Goal: Task Accomplishment & Management: Use online tool/utility

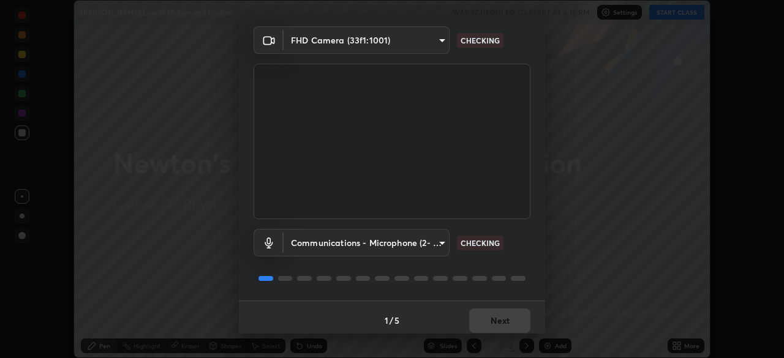
scroll to position [43, 0]
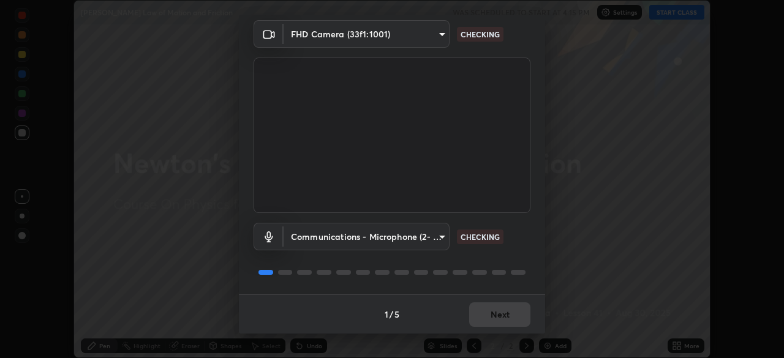
click at [440, 236] on body "Erase all [PERSON_NAME] Law of Motion and Friction WAS SCHEDULED TO START AT 4:…" at bounding box center [392, 179] width 784 height 358
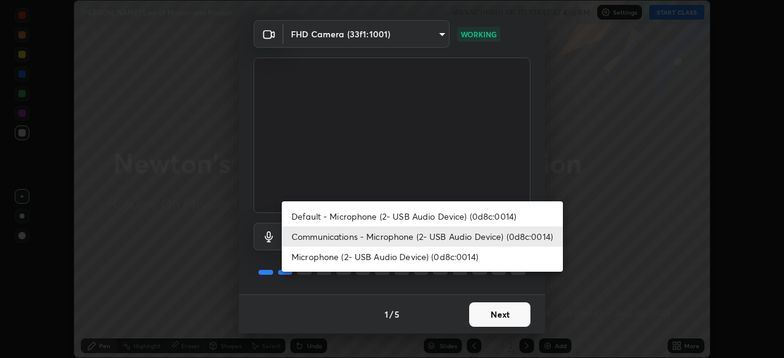
click at [450, 236] on li "Communications - Microphone (2- USB Audio Device) (0d8c:0014)" at bounding box center [422, 236] width 281 height 20
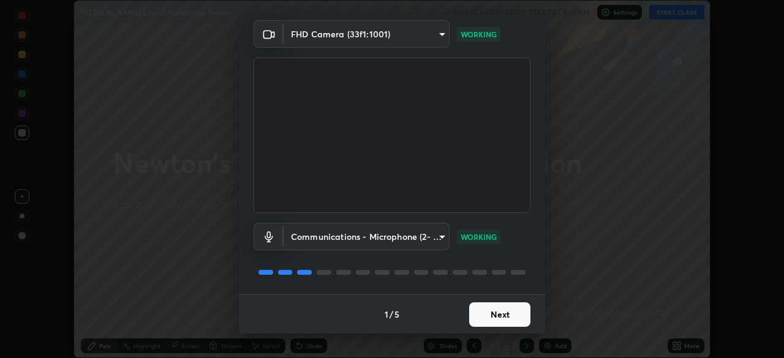
click at [505, 315] on button "Next" at bounding box center [499, 314] width 61 height 24
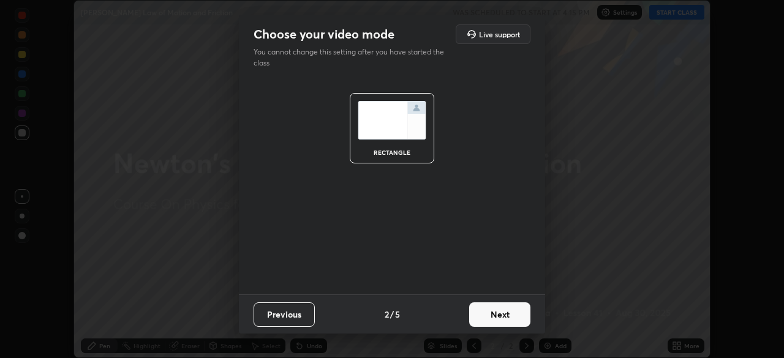
click at [500, 315] on button "Next" at bounding box center [499, 314] width 61 height 24
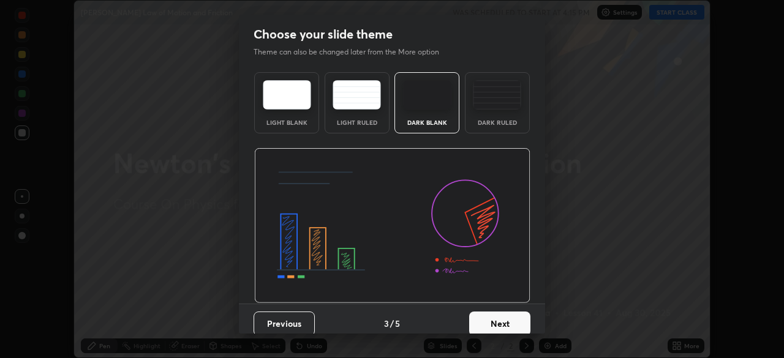
click at [500, 315] on button "Next" at bounding box center [499, 324] width 61 height 24
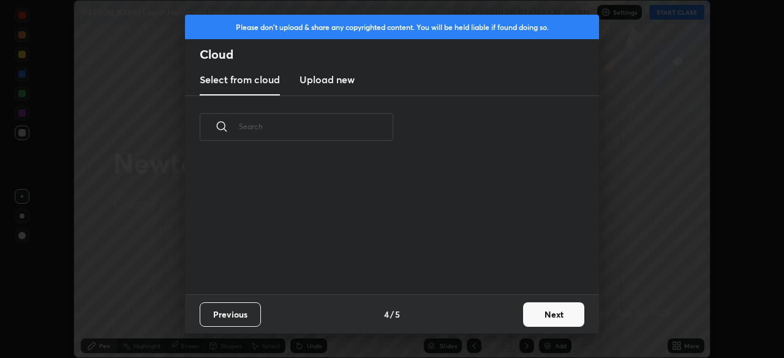
click at [504, 318] on div "Previous 4 / 5 Next" at bounding box center [392, 313] width 414 height 39
click at [548, 314] on button "Next" at bounding box center [553, 314] width 61 height 24
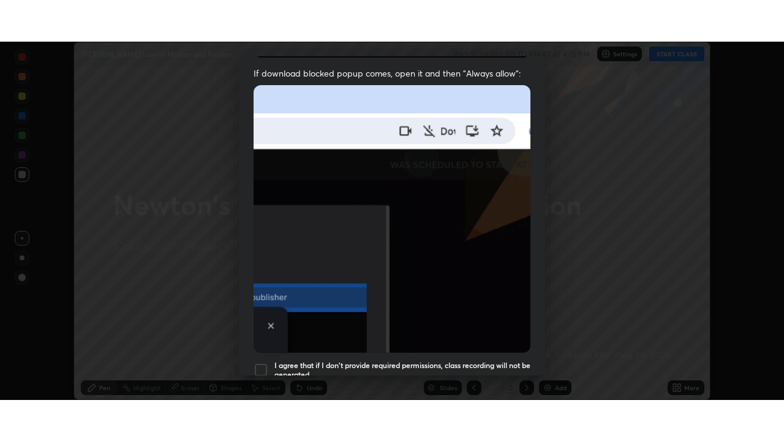
scroll to position [293, 0]
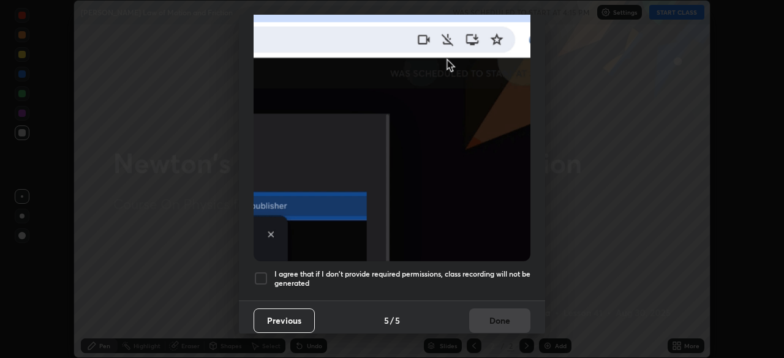
click at [479, 269] on h5 "I agree that if I don't provide required permissions, class recording will not …" at bounding box center [402, 278] width 256 height 19
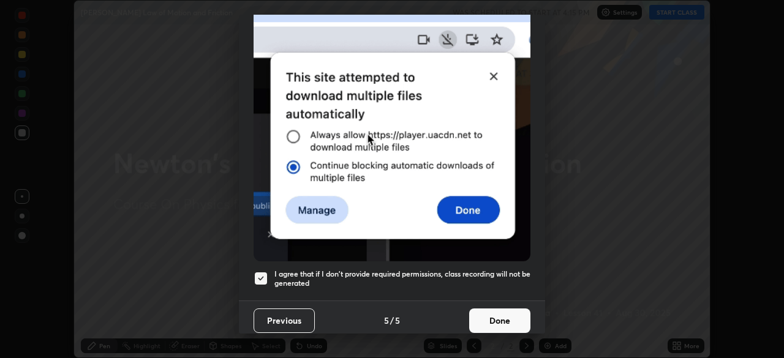
click at [481, 310] on button "Done" at bounding box center [499, 321] width 61 height 24
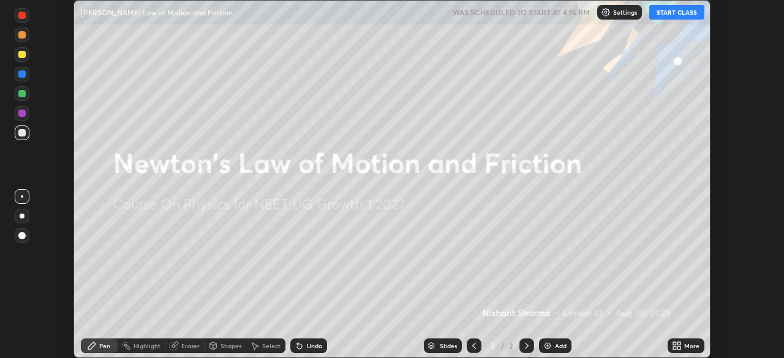
click at [674, 348] on icon at bounding box center [674, 347] width 3 height 3
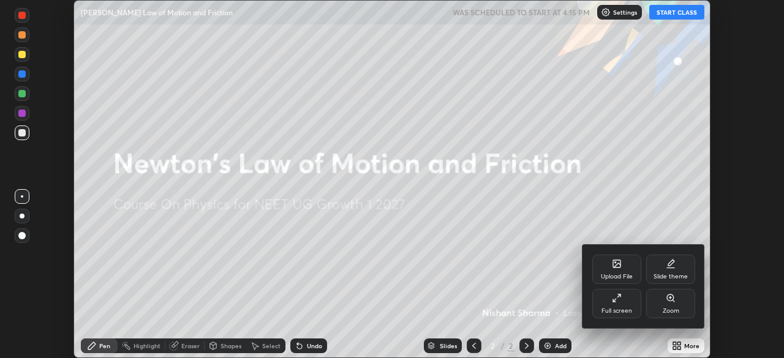
click at [607, 309] on div "Full screen" at bounding box center [616, 311] width 31 height 6
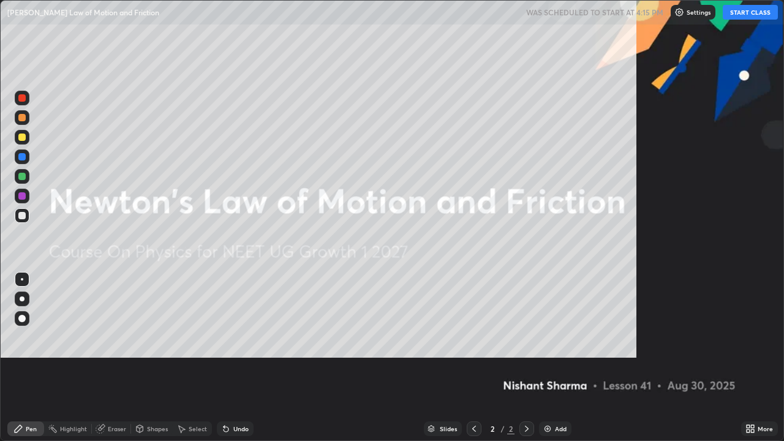
scroll to position [441, 784]
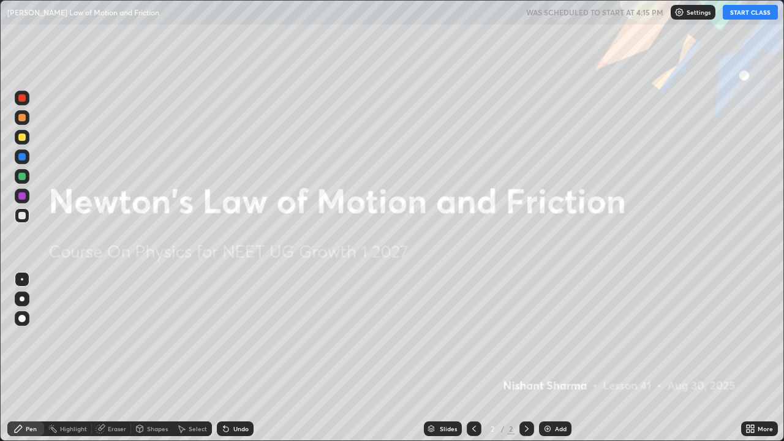
click at [762, 14] on button "START CLASS" at bounding box center [749, 12] width 55 height 15
click at [553, 358] on div "Add" at bounding box center [555, 428] width 32 height 15
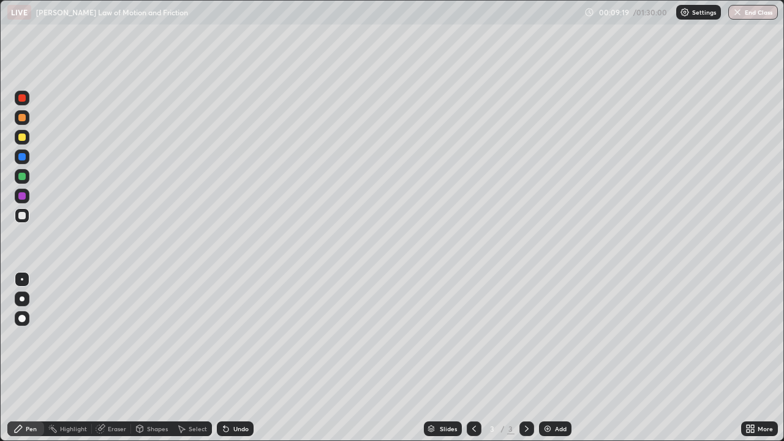
click at [550, 358] on img at bounding box center [547, 429] width 10 height 10
click at [547, 358] on div "Add" at bounding box center [555, 428] width 32 height 15
click at [233, 358] on div "Undo" at bounding box center [235, 428] width 37 height 15
click at [234, 358] on div "Undo" at bounding box center [235, 428] width 37 height 15
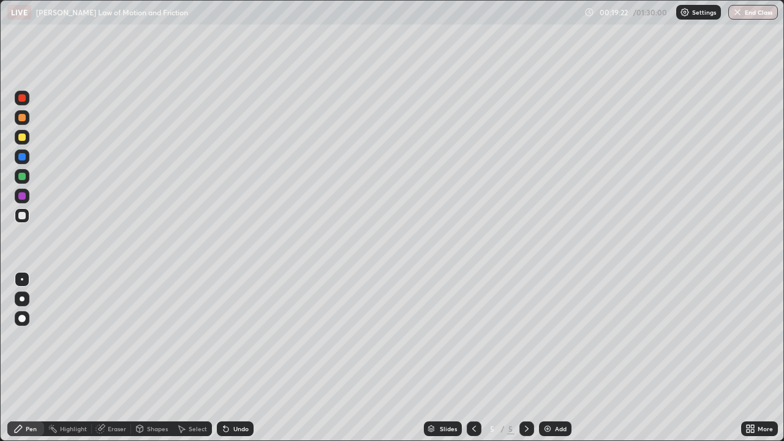
click at [237, 358] on div "Undo" at bounding box center [235, 428] width 37 height 15
click at [239, 358] on div "Undo" at bounding box center [240, 428] width 15 height 6
click at [552, 358] on div "Add" at bounding box center [555, 428] width 32 height 15
click at [236, 358] on div "Undo" at bounding box center [240, 428] width 15 height 6
click at [20, 136] on div at bounding box center [21, 136] width 7 height 7
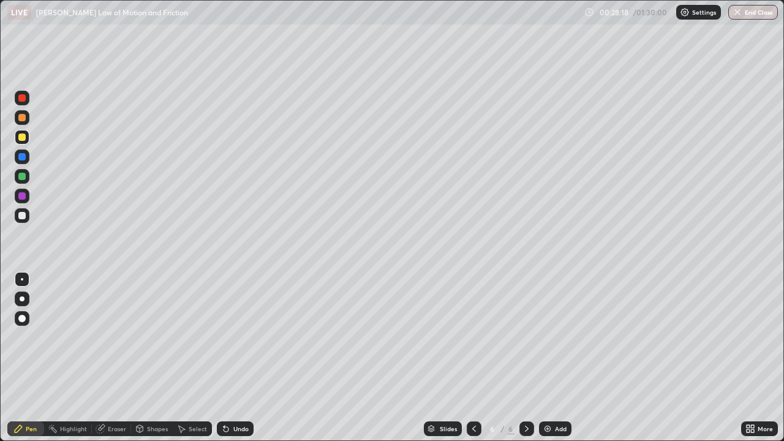
click at [23, 97] on div at bounding box center [21, 97] width 7 height 7
click at [21, 215] on div at bounding box center [21, 215] width 7 height 7
click at [233, 358] on div "Undo" at bounding box center [240, 428] width 15 height 6
click at [231, 358] on div "Undo" at bounding box center [235, 428] width 37 height 15
click at [236, 358] on div "Undo" at bounding box center [240, 428] width 15 height 6
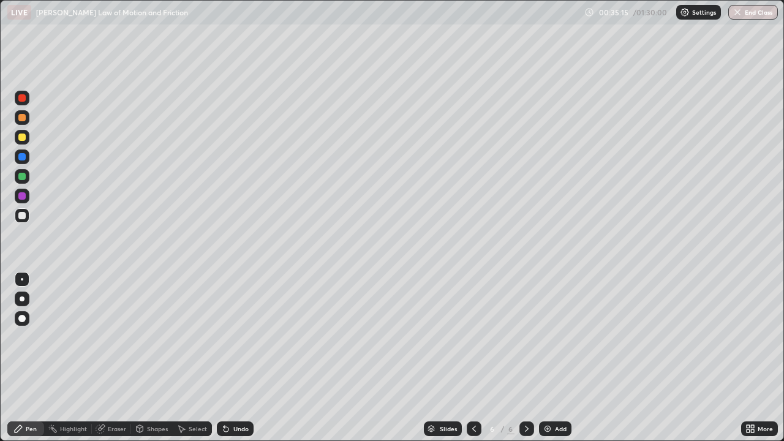
click at [560, 358] on div "Add" at bounding box center [555, 428] width 32 height 15
click at [240, 358] on div "Undo" at bounding box center [240, 428] width 15 height 6
click at [555, 358] on div "Add" at bounding box center [555, 428] width 32 height 15
click at [118, 358] on div "Eraser" at bounding box center [117, 428] width 18 height 6
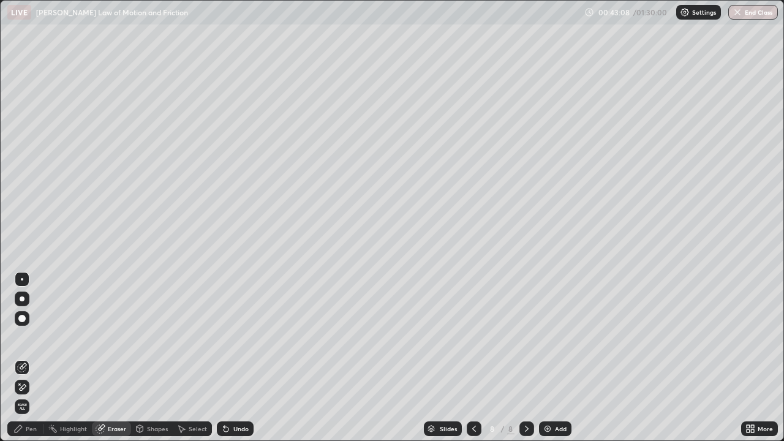
click at [35, 358] on div "Pen" at bounding box center [31, 428] width 11 height 6
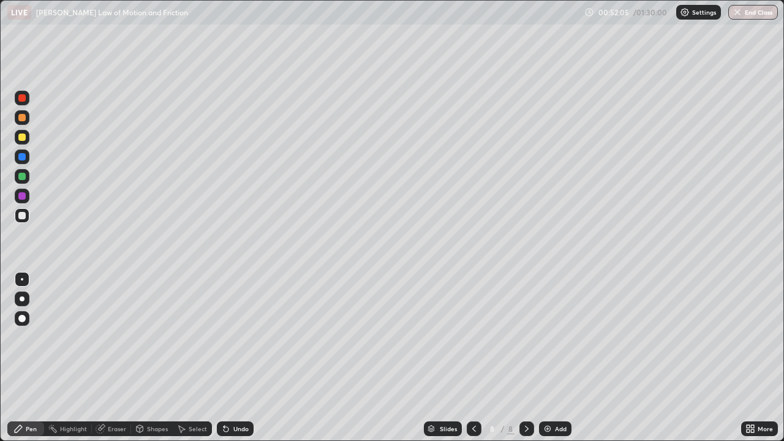
click at [241, 358] on div "Undo" at bounding box center [240, 428] width 15 height 6
click at [238, 358] on div "Undo" at bounding box center [235, 428] width 37 height 15
click at [560, 358] on div "Add" at bounding box center [561, 428] width 12 height 6
click at [240, 358] on div "Undo" at bounding box center [240, 428] width 15 height 6
click at [244, 358] on div "Undo" at bounding box center [240, 428] width 15 height 6
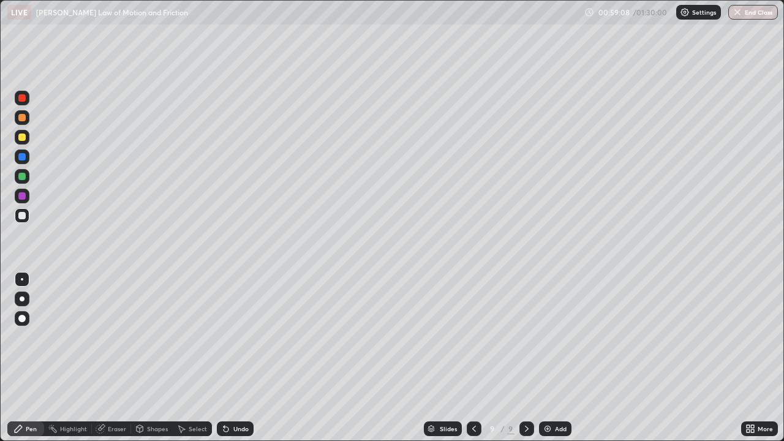
click at [244, 358] on div "Undo" at bounding box center [240, 428] width 15 height 6
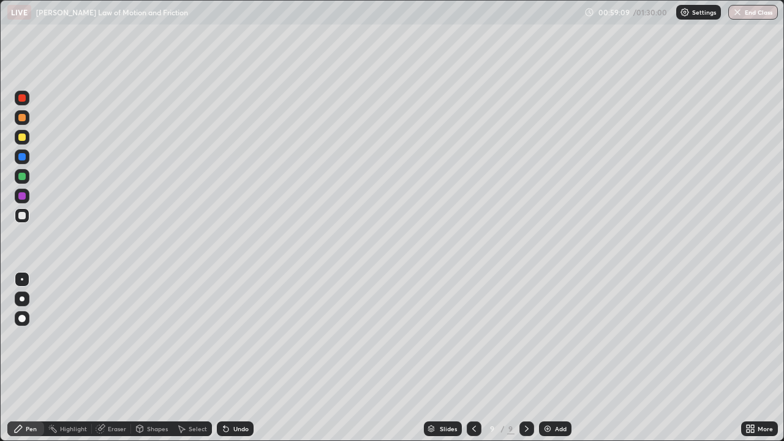
click at [244, 358] on div "Undo" at bounding box center [240, 428] width 15 height 6
click at [243, 358] on div "Undo" at bounding box center [240, 428] width 15 height 6
click at [244, 358] on div "Undo" at bounding box center [240, 428] width 15 height 6
click at [244, 358] on div "Undo" at bounding box center [235, 428] width 37 height 15
click at [245, 358] on div "Undo" at bounding box center [240, 428] width 15 height 6
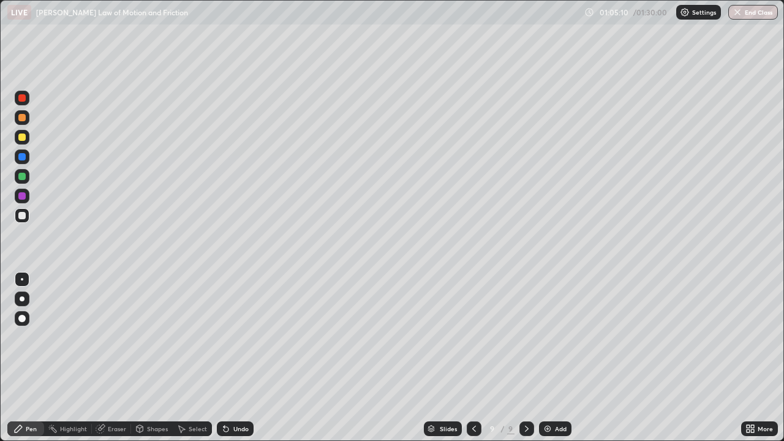
click at [242, 358] on div "Undo" at bounding box center [240, 428] width 15 height 6
click at [234, 358] on div "Undo" at bounding box center [240, 428] width 15 height 6
click at [235, 358] on div "Undo" at bounding box center [240, 428] width 15 height 6
click at [240, 358] on div "Undo" at bounding box center [240, 428] width 15 height 6
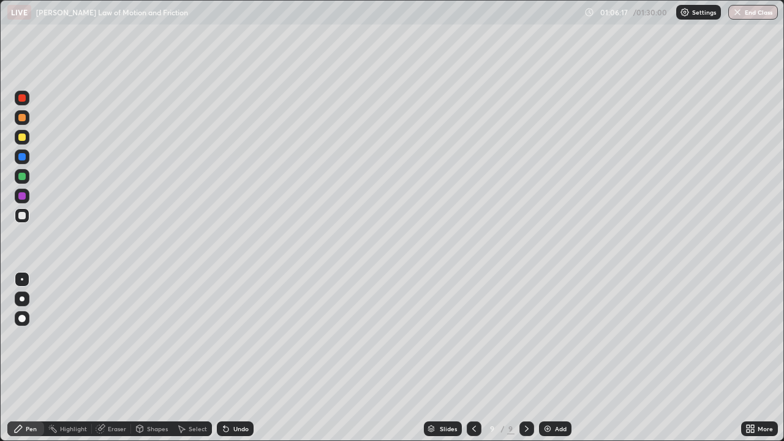
click at [238, 358] on div "Undo" at bounding box center [235, 428] width 37 height 15
click at [239, 358] on div "Undo" at bounding box center [240, 428] width 15 height 6
click at [561, 358] on div "Add" at bounding box center [561, 428] width 12 height 6
click at [240, 358] on div "Undo" at bounding box center [240, 428] width 15 height 6
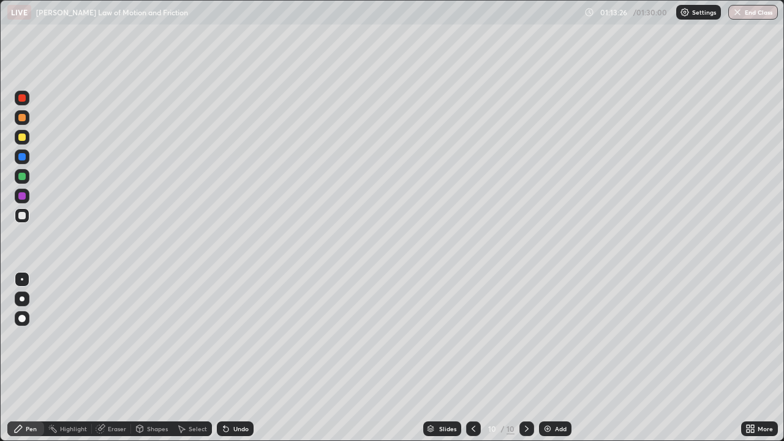
click at [24, 130] on div at bounding box center [22, 137] width 15 height 15
click at [224, 358] on icon at bounding box center [225, 429] width 5 height 5
click at [765, 17] on button "End Class" at bounding box center [753, 12] width 48 height 15
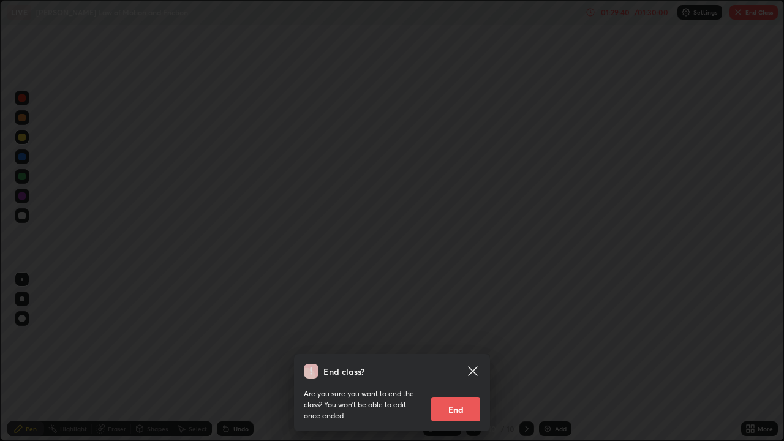
click at [464, 358] on button "End" at bounding box center [455, 409] width 49 height 24
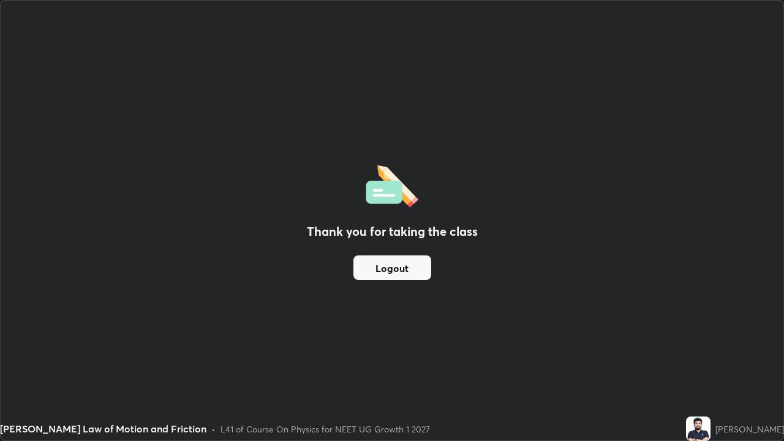
click at [409, 274] on button "Logout" at bounding box center [392, 267] width 78 height 24
